Goal: Transaction & Acquisition: Purchase product/service

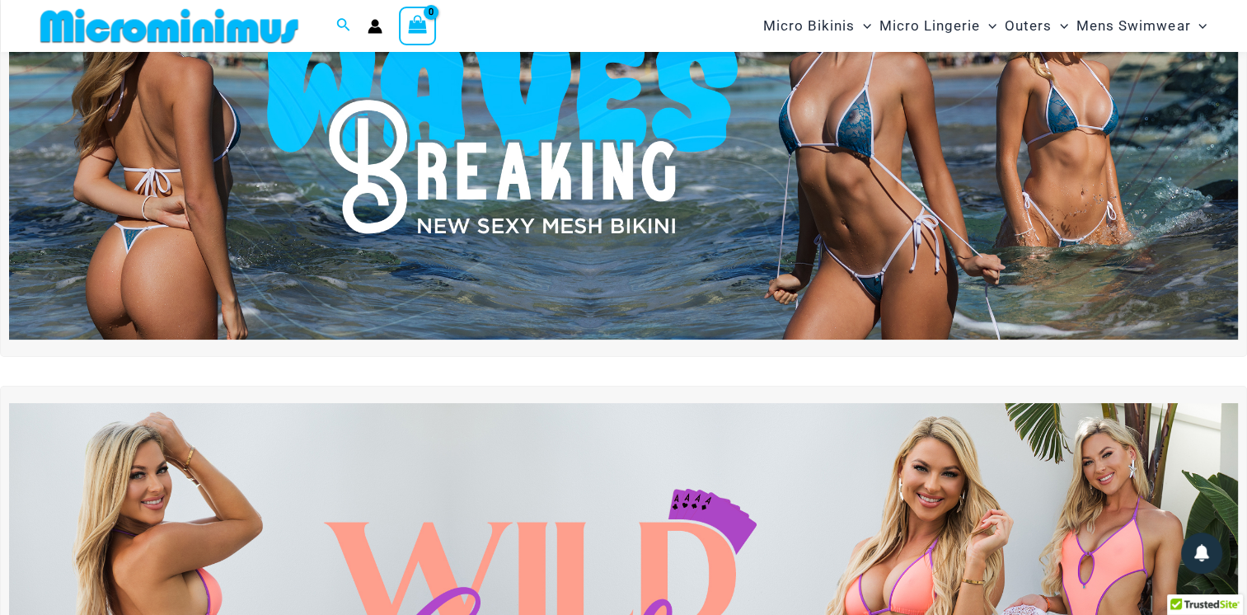
scroll to position [176, 0]
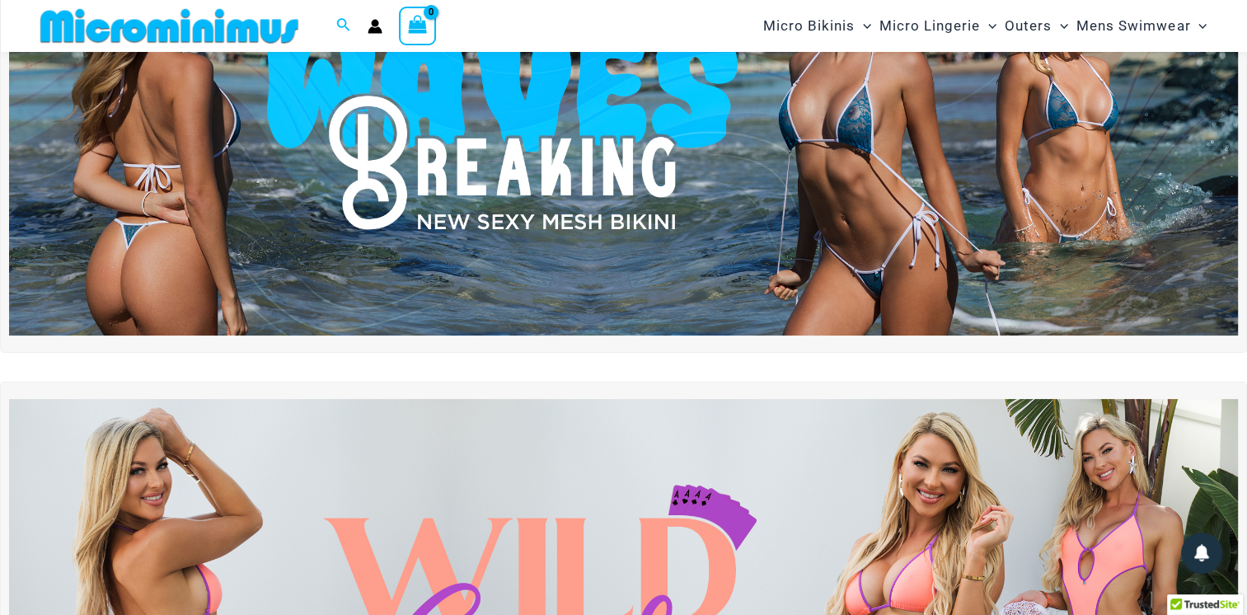
click at [769, 255] on img at bounding box center [623, 127] width 1229 height 418
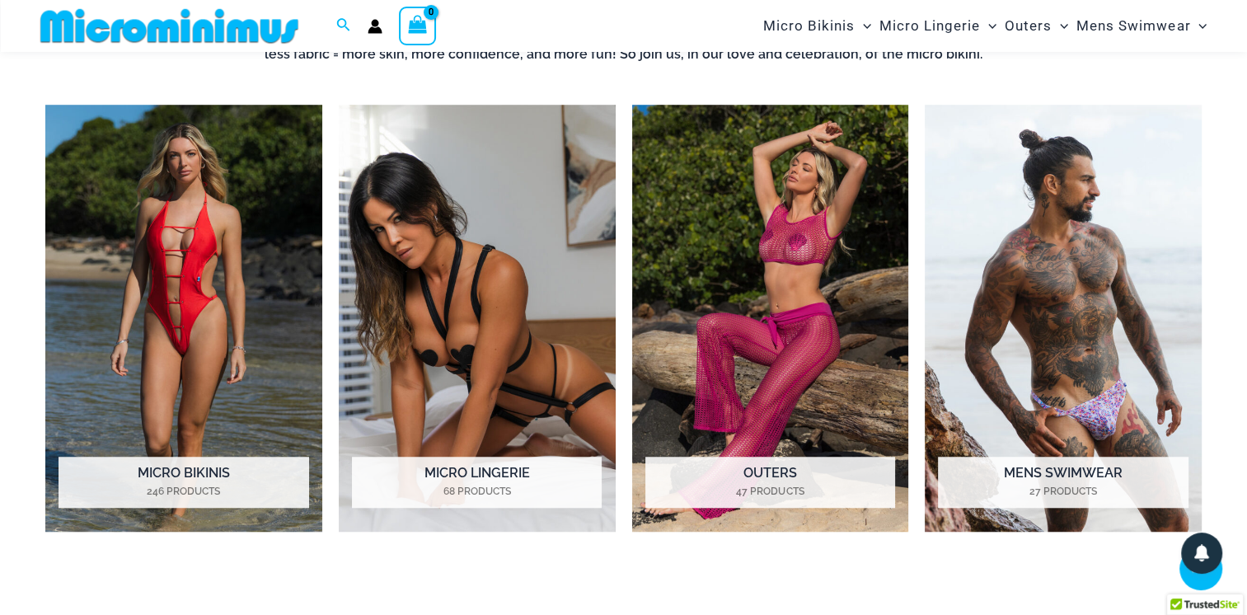
scroll to position [1187, 0]
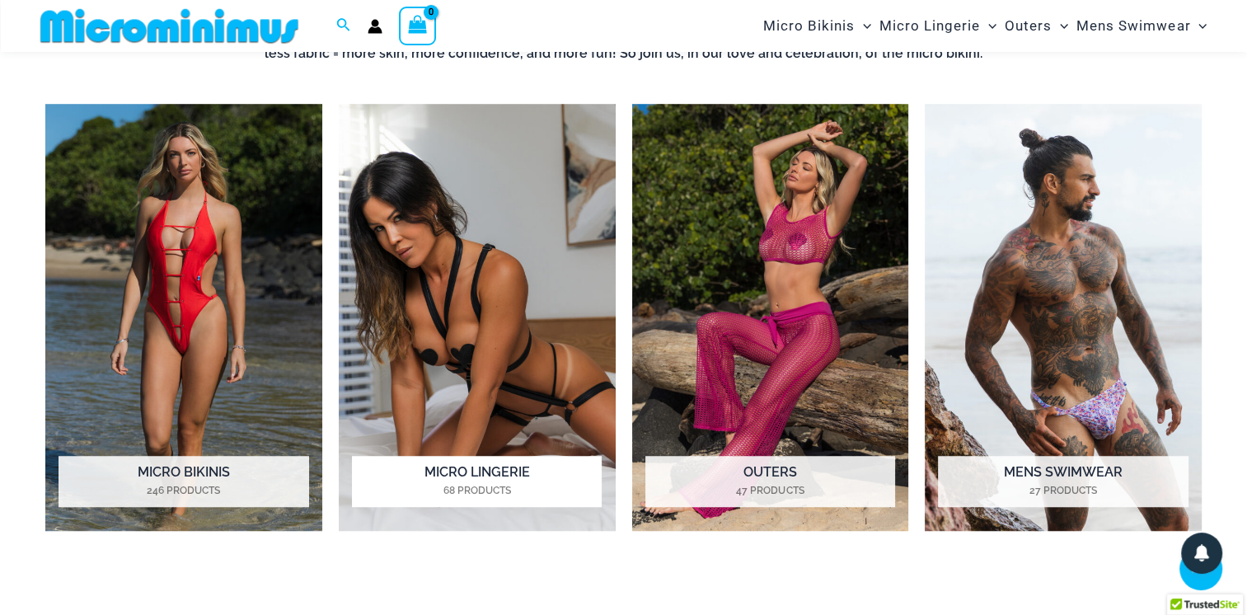
click at [457, 312] on img "Visit product category Micro Lingerie" at bounding box center [477, 317] width 277 height 427
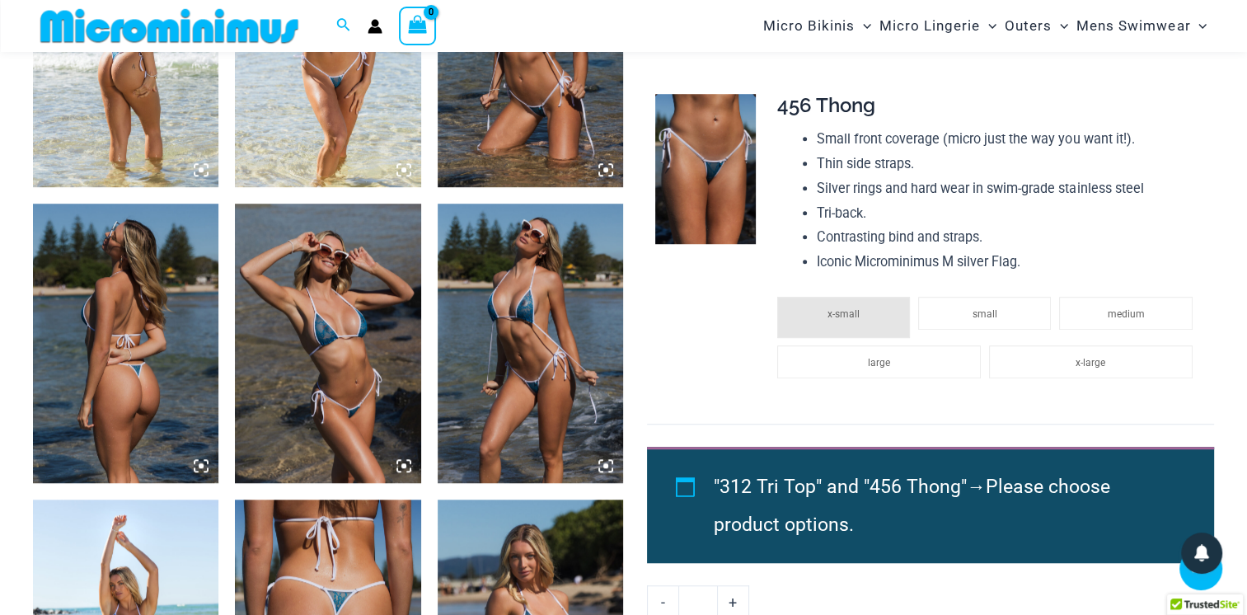
scroll to position [1140, 0]
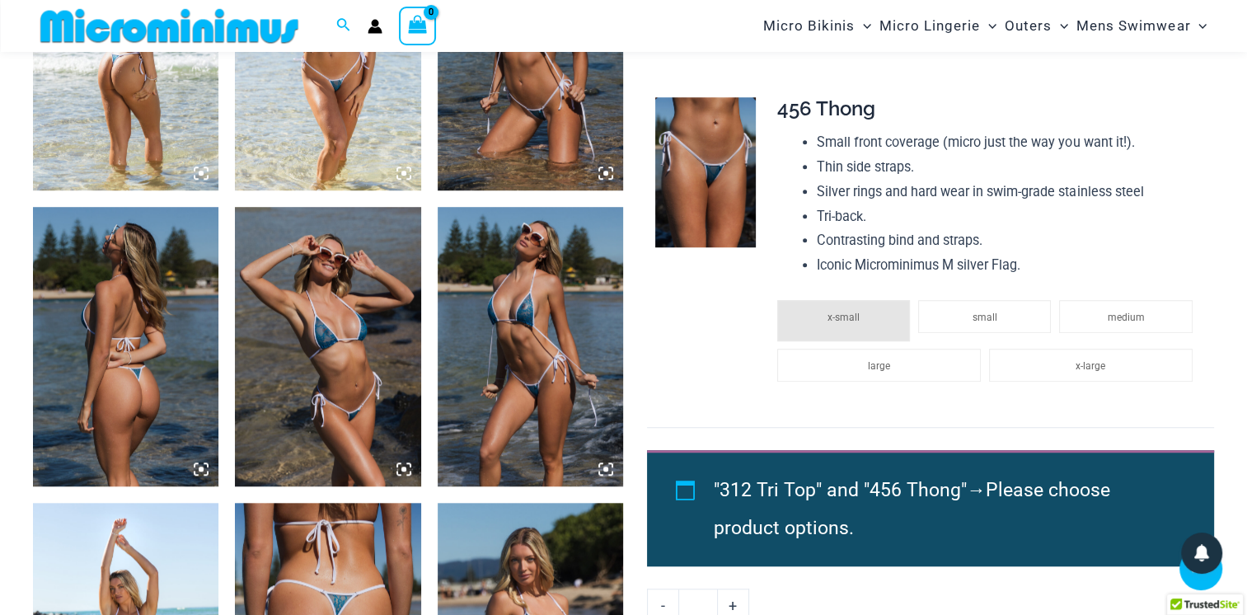
click at [126, 344] on img at bounding box center [125, 346] width 185 height 279
click at [126, 344] on div at bounding box center [623, 307] width 1247 height 615
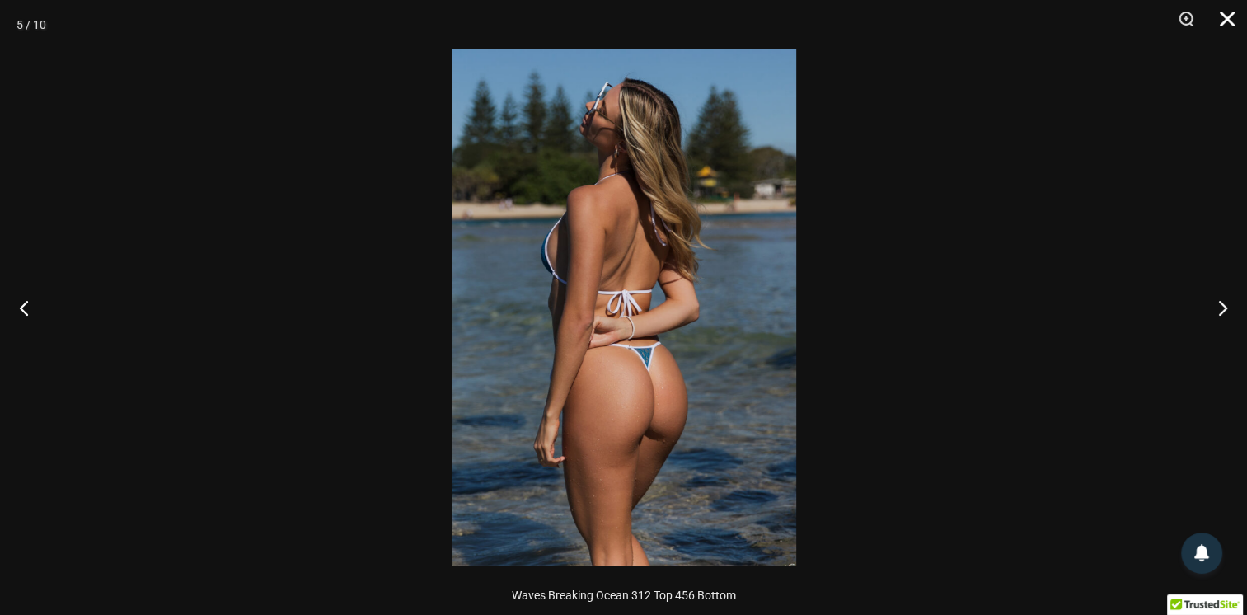
click at [1229, 21] on button "Close" at bounding box center [1221, 24] width 41 height 49
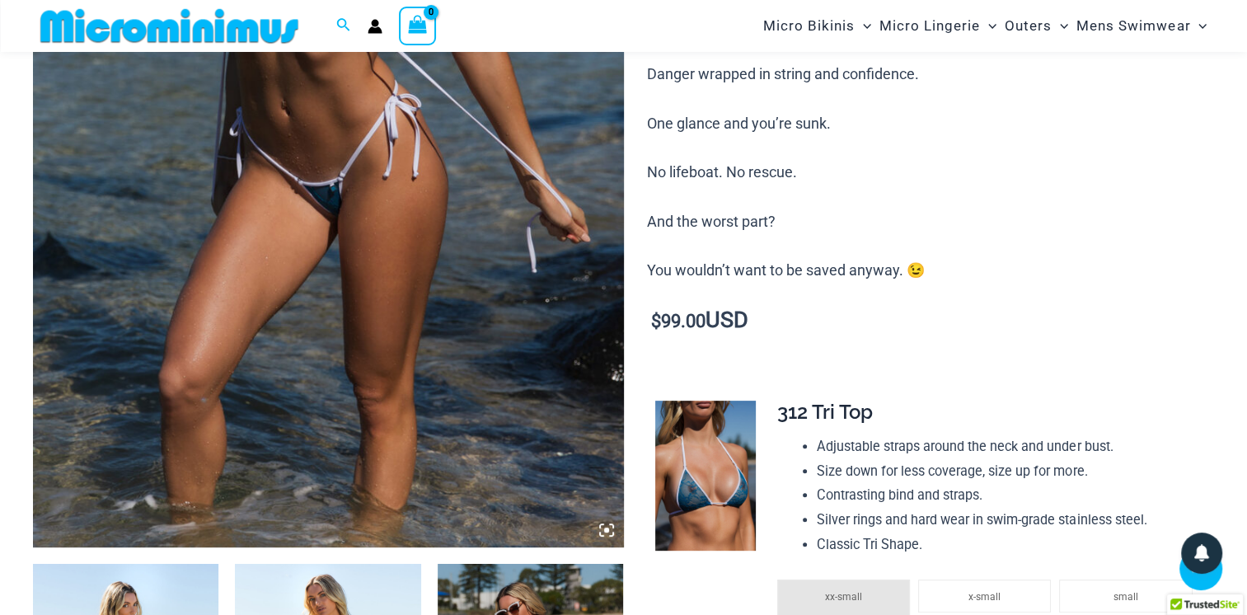
scroll to position [300, 0]
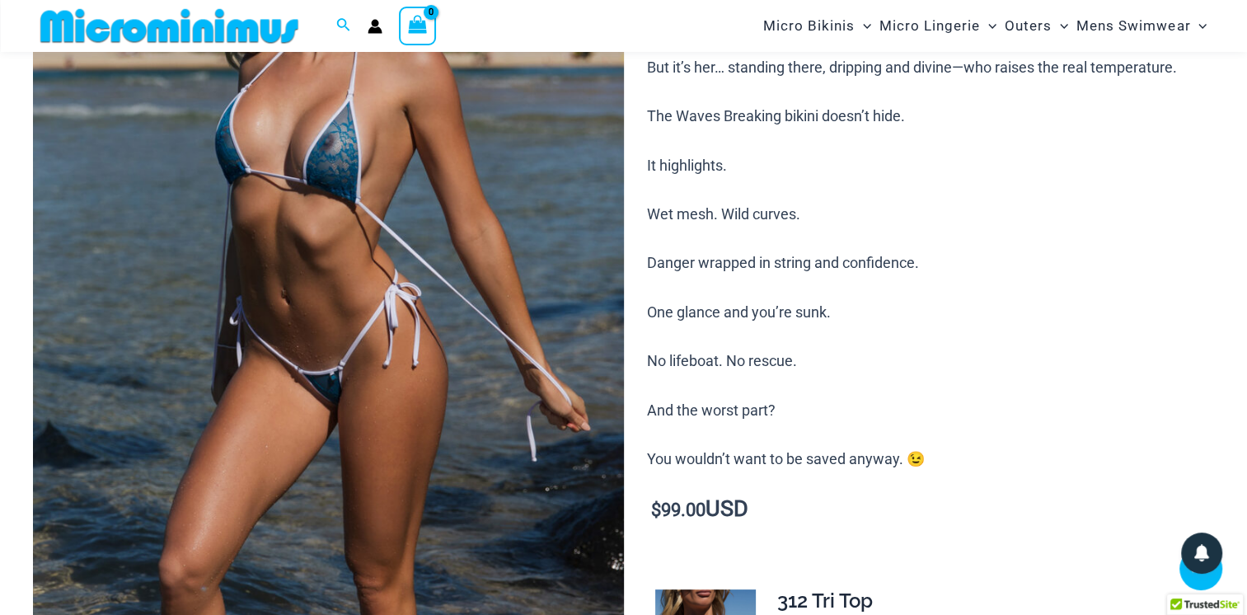
click at [407, 269] on img at bounding box center [328, 293] width 591 height 886
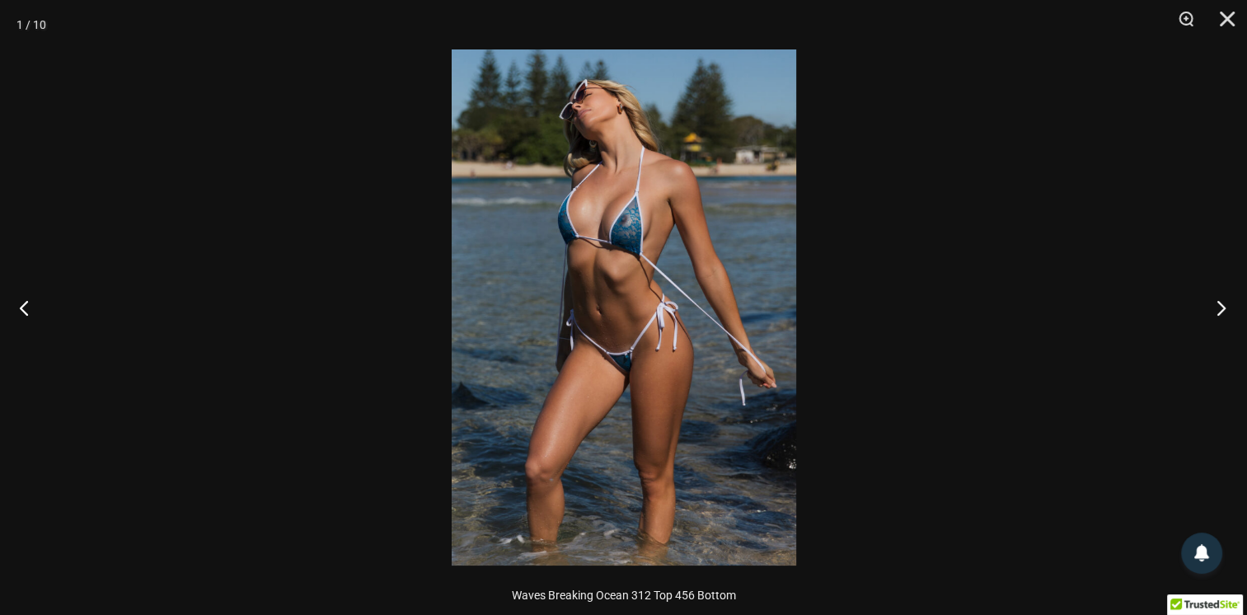
click at [1219, 305] on button "Next" at bounding box center [1216, 307] width 62 height 82
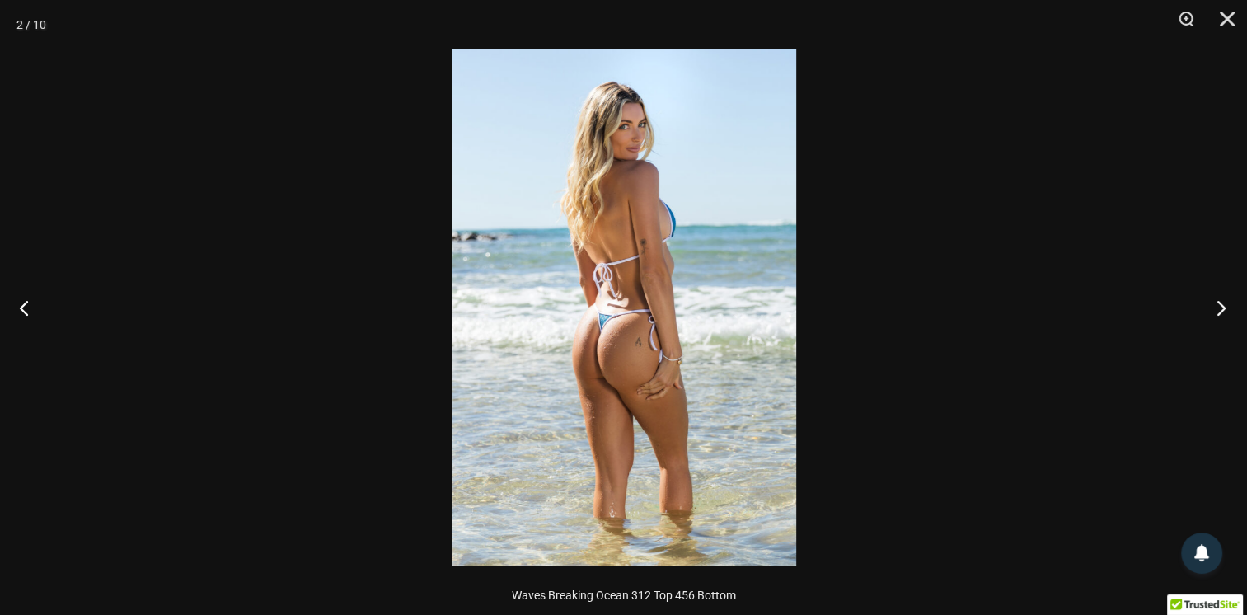
click at [1219, 305] on button "Next" at bounding box center [1216, 307] width 62 height 82
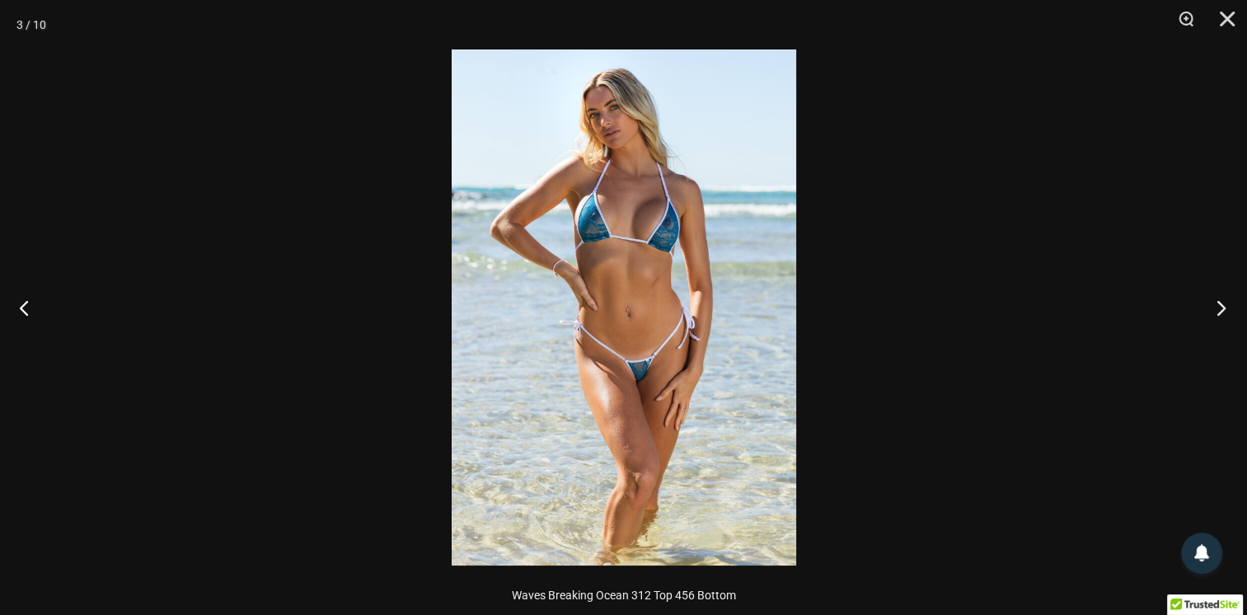
click at [1219, 305] on button "Next" at bounding box center [1216, 307] width 62 height 82
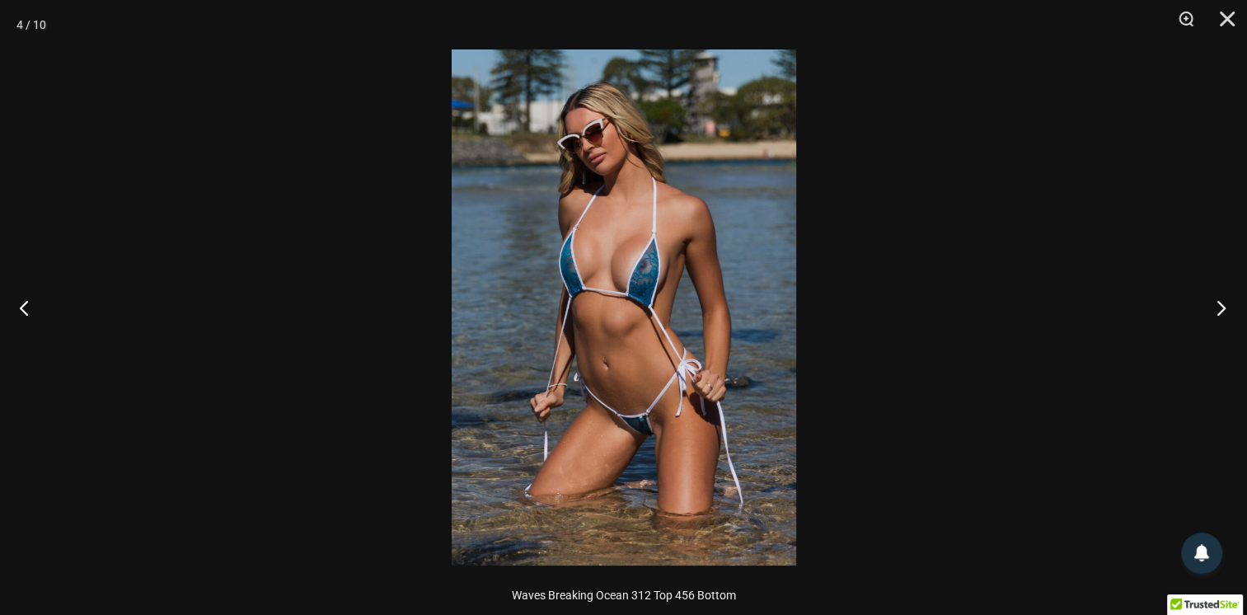
click at [1219, 305] on button "Next" at bounding box center [1216, 307] width 62 height 82
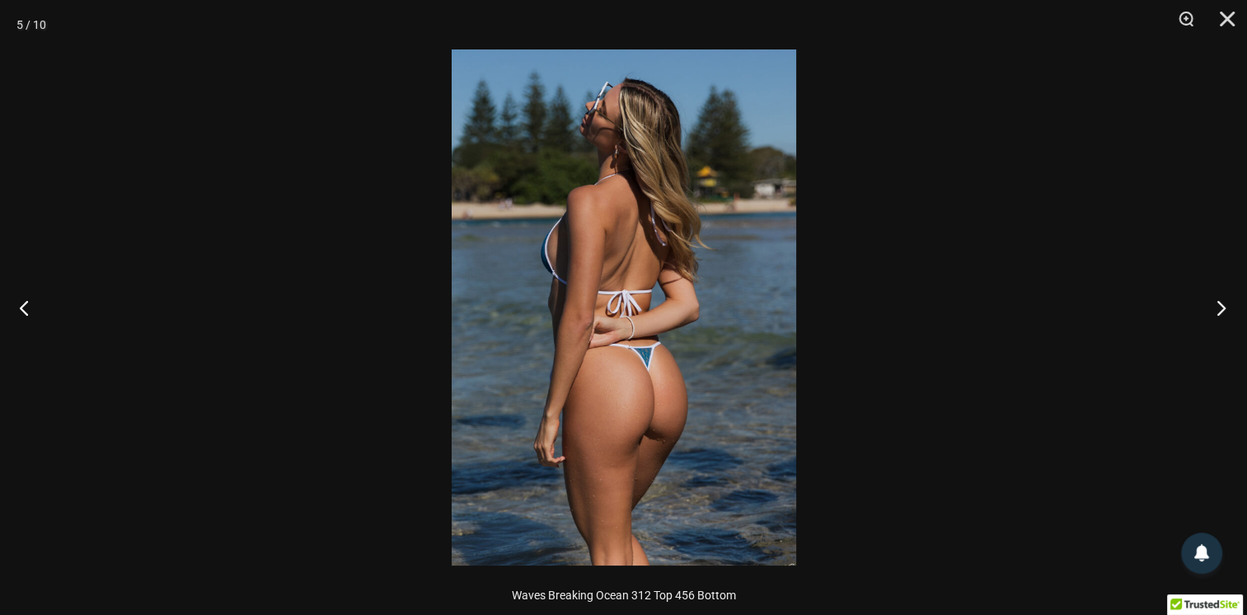
click at [1219, 305] on button "Next" at bounding box center [1216, 307] width 62 height 82
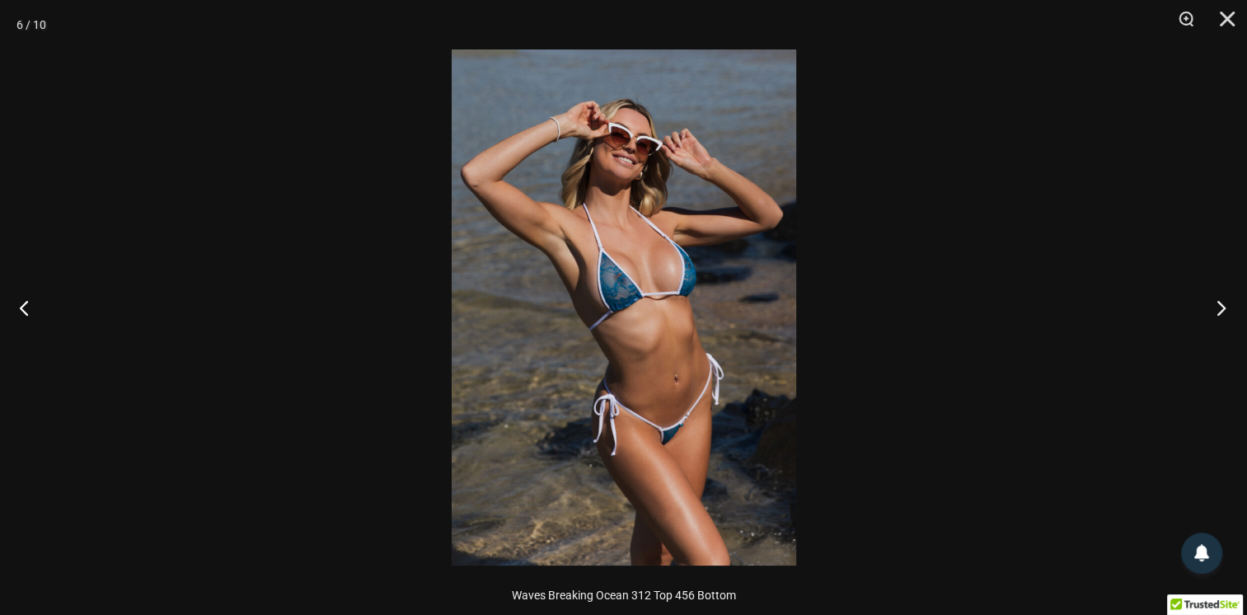
click at [1219, 305] on button "Next" at bounding box center [1216, 307] width 62 height 82
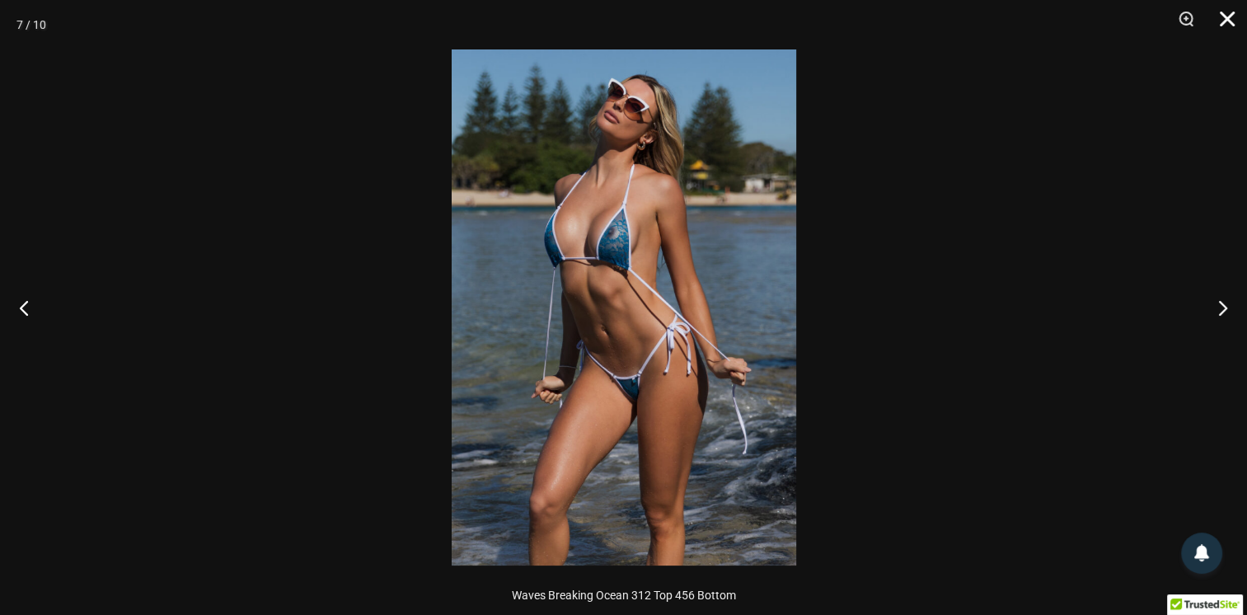
click at [1220, 19] on button "Close" at bounding box center [1221, 24] width 41 height 49
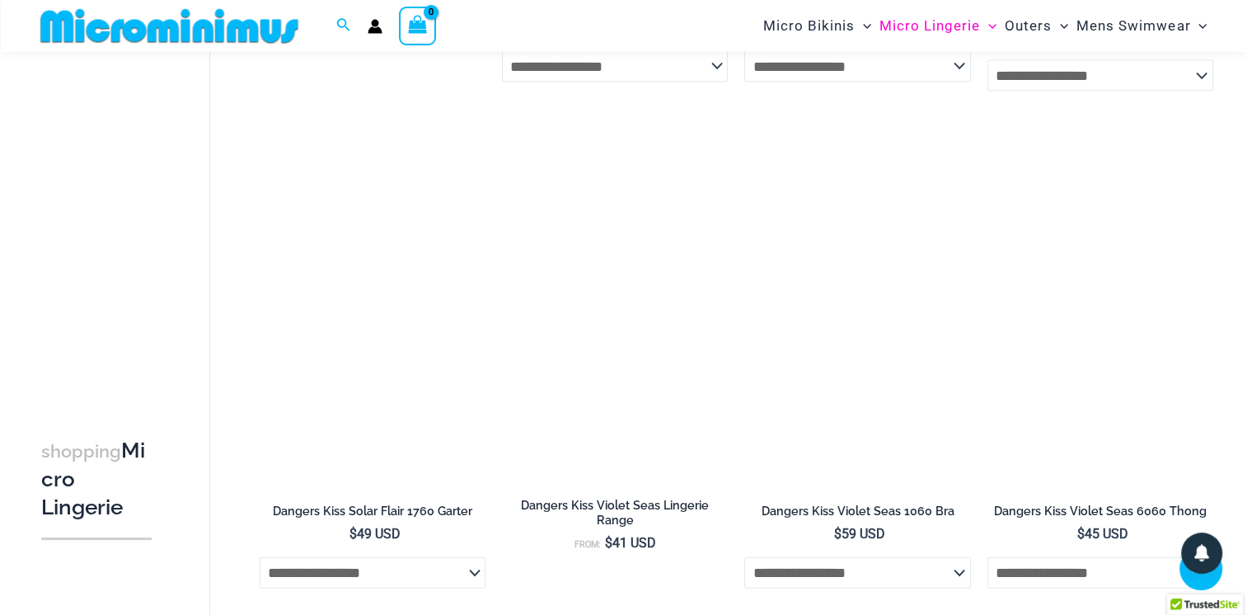
scroll to position [3644, 0]
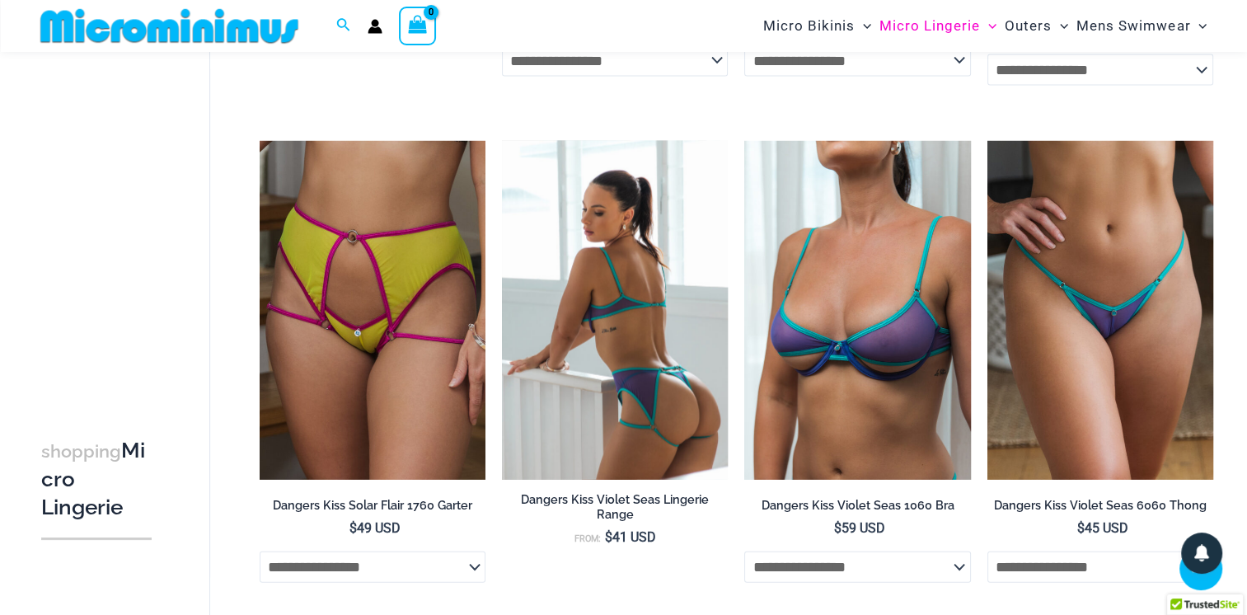
click at [592, 329] on img at bounding box center [615, 310] width 226 height 339
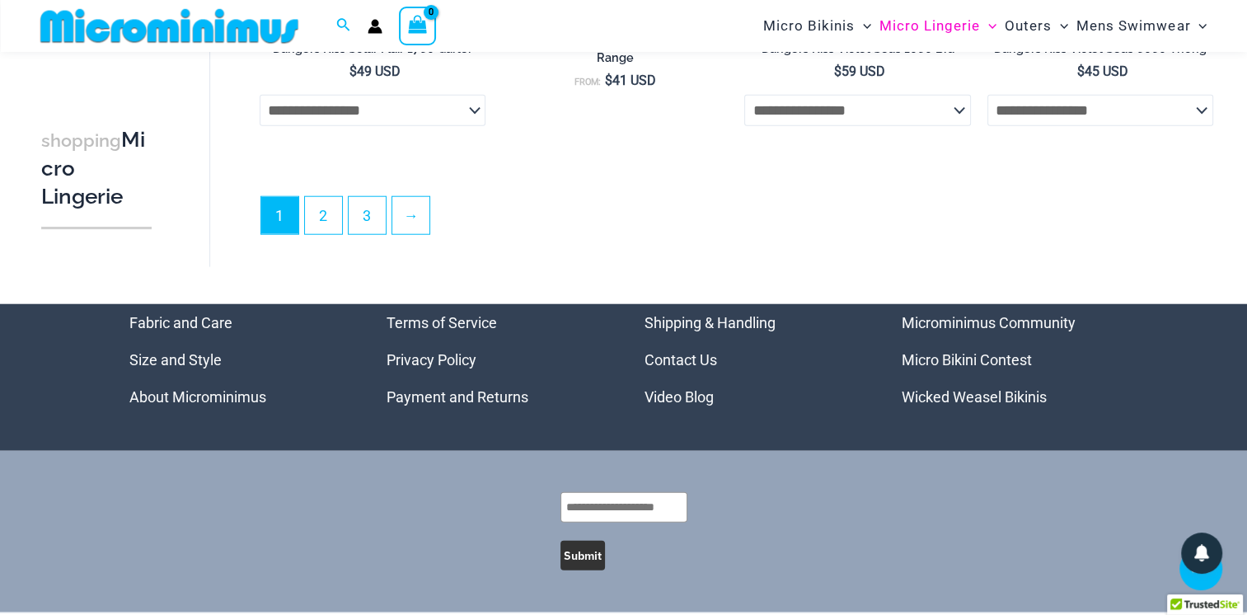
scroll to position [4103, 0]
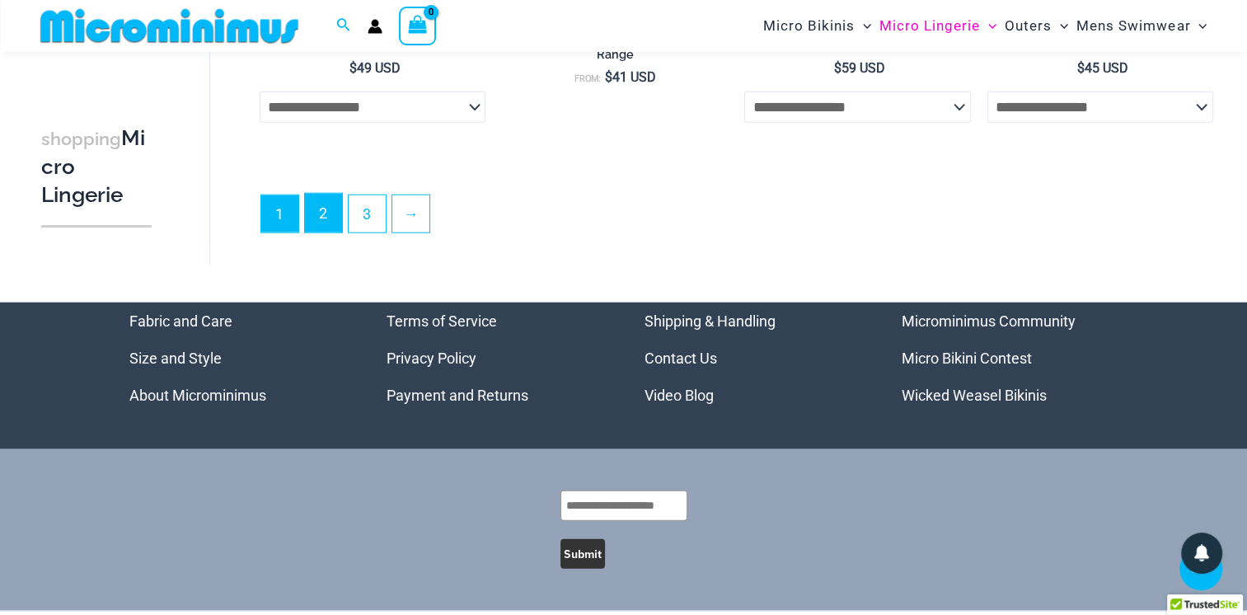
click at [317, 194] on link "2" at bounding box center [323, 213] width 37 height 39
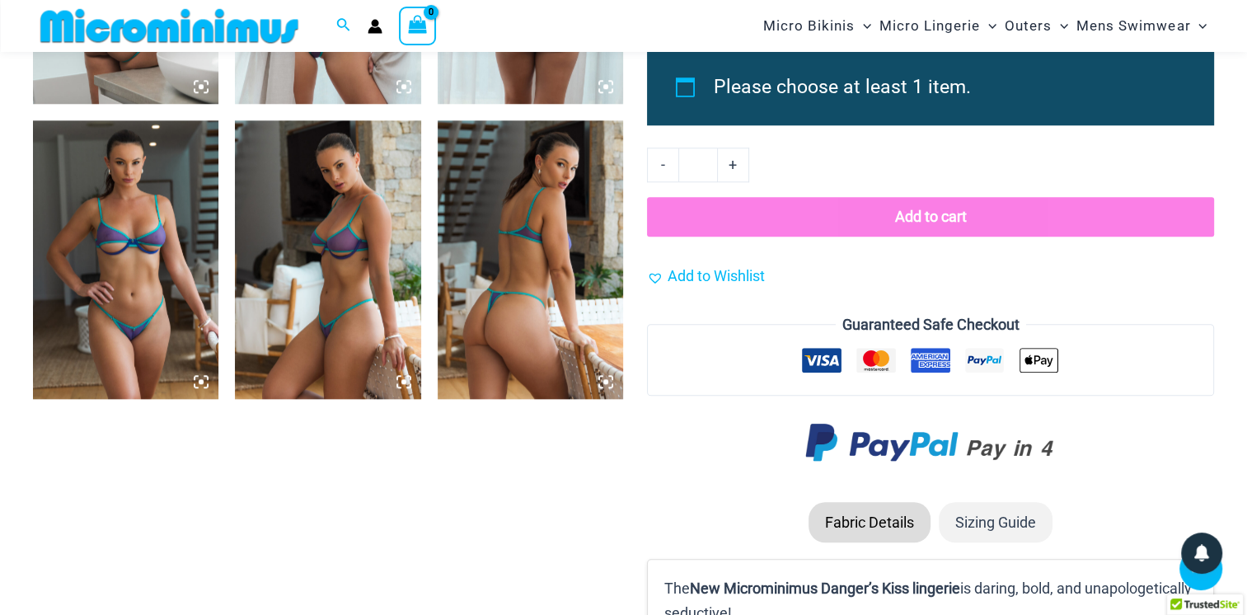
scroll to position [1541, 0]
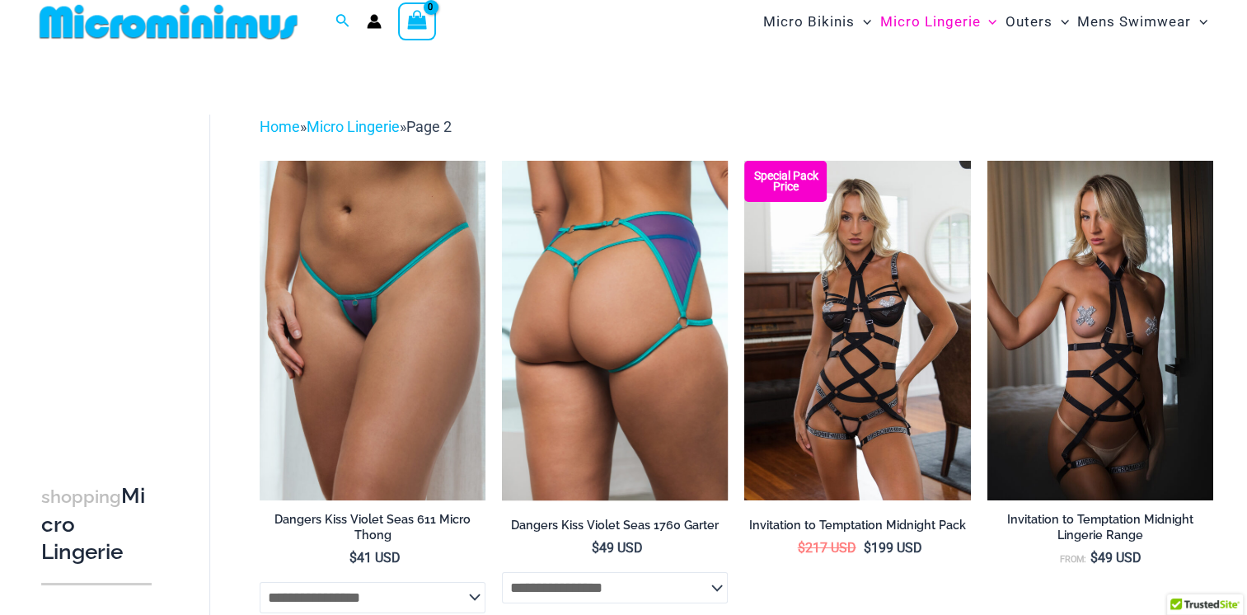
scroll to position [10, 0]
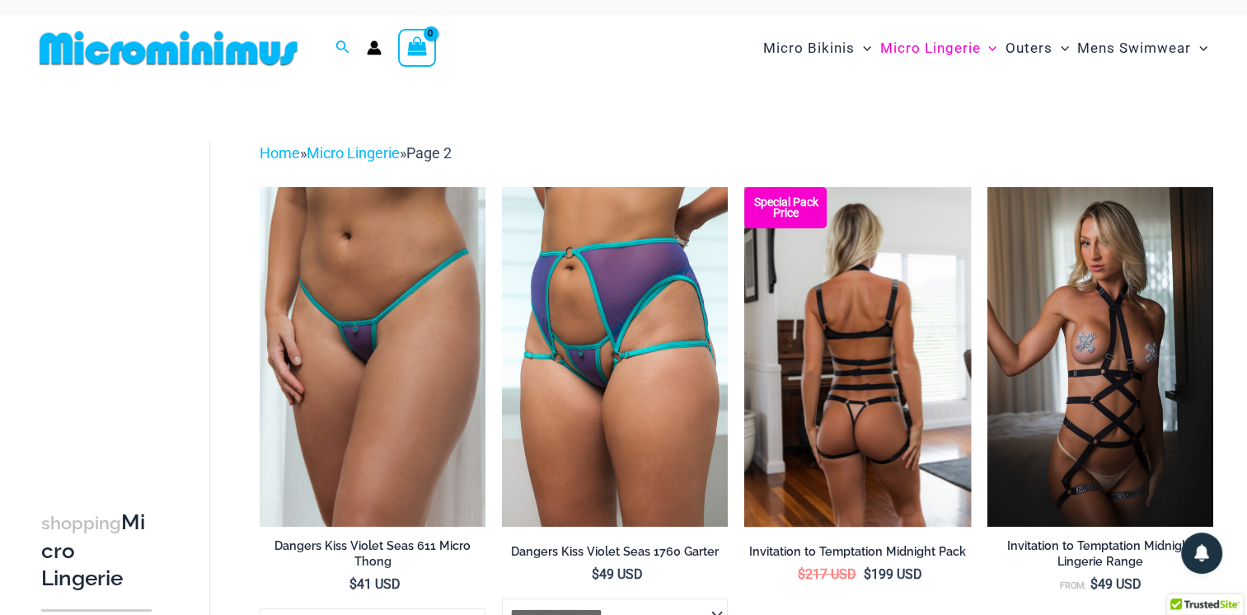
click at [864, 325] on img at bounding box center [857, 356] width 226 height 339
